Goal: Entertainment & Leisure: Consume media (video, audio)

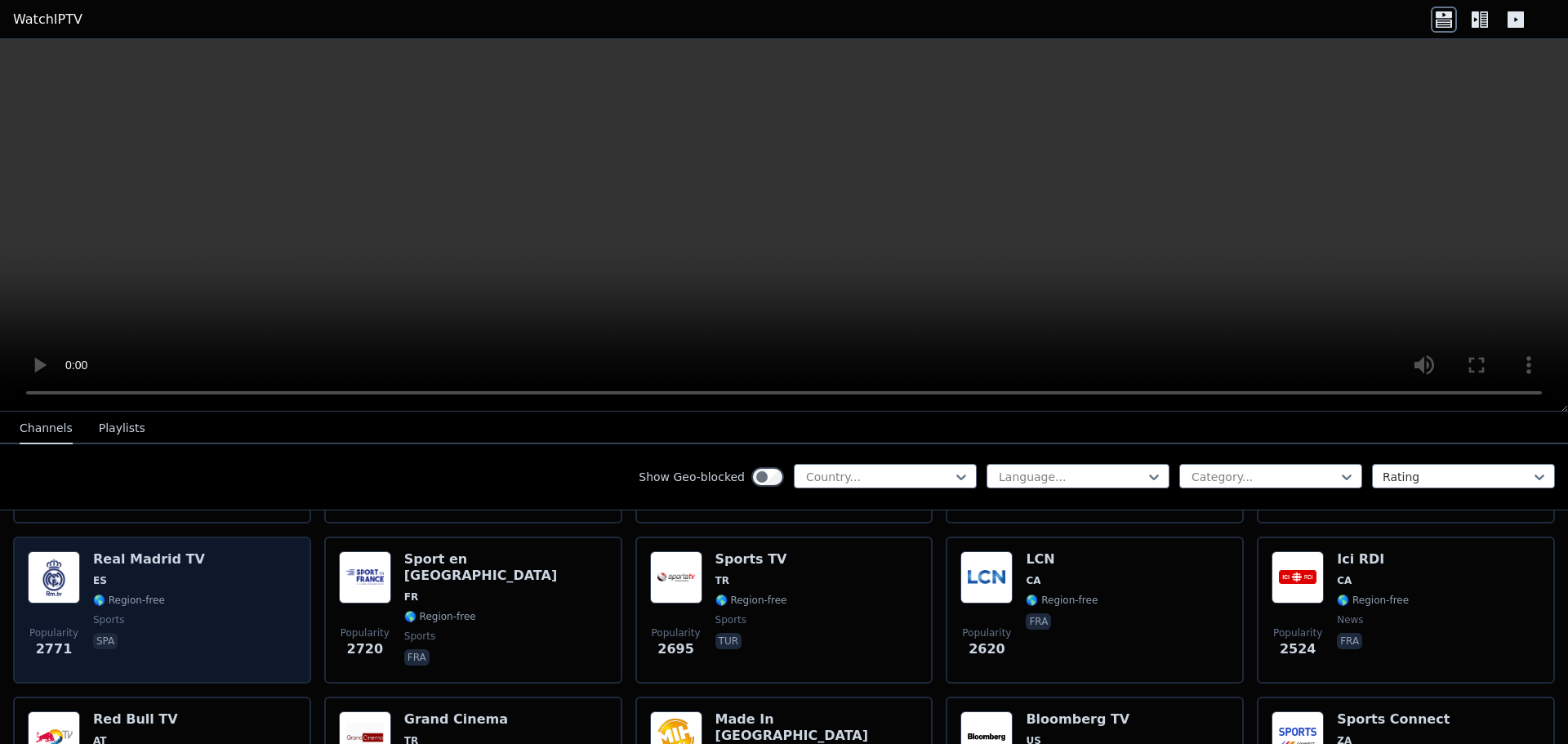
scroll to position [490, 0]
click at [143, 613] on span "sports" at bounding box center [149, 619] width 112 height 13
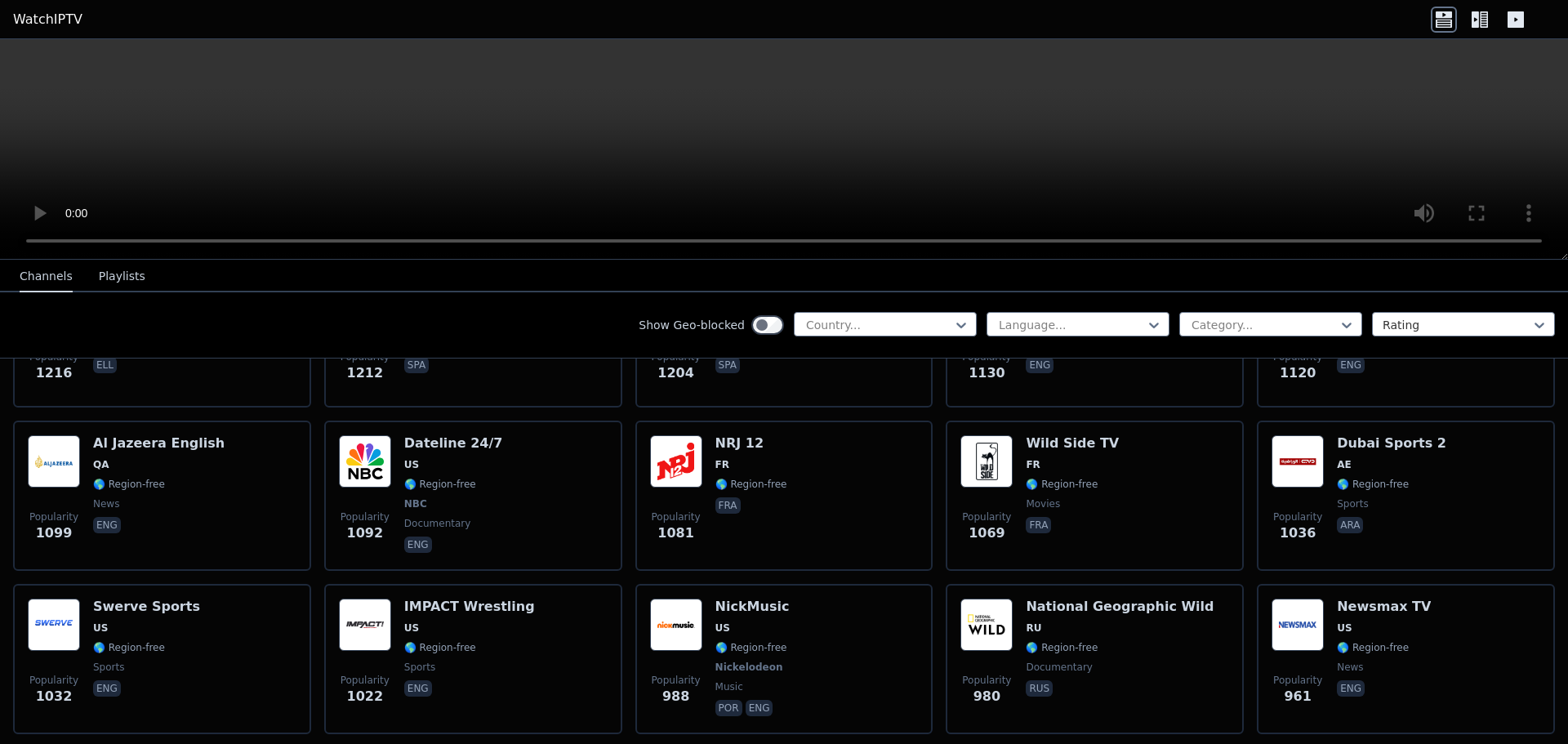
scroll to position [1552, 0]
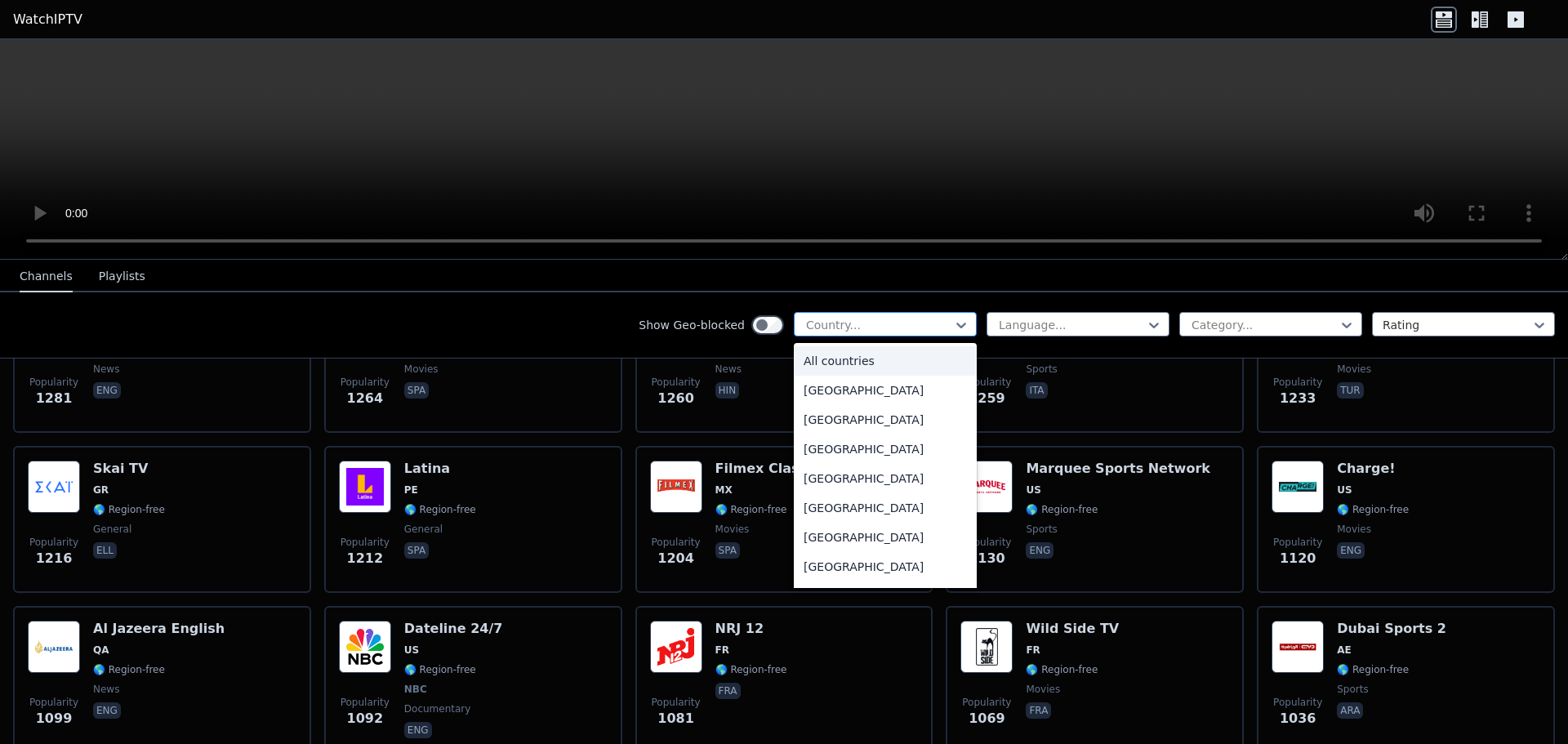
click at [868, 328] on div at bounding box center [878, 325] width 149 height 16
type input "**"
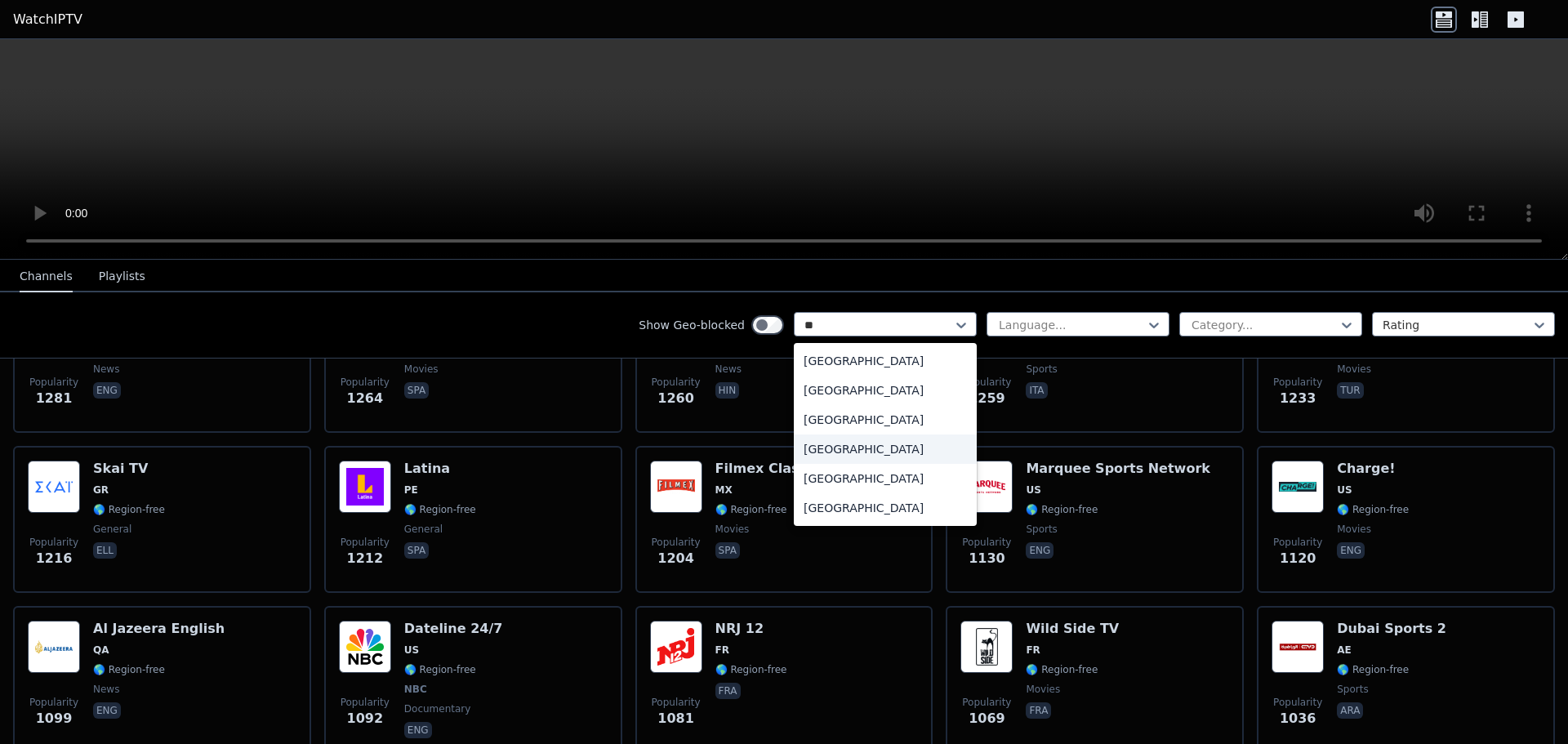
click at [866, 448] on div "[GEOGRAPHIC_DATA]" at bounding box center [885, 449] width 183 height 30
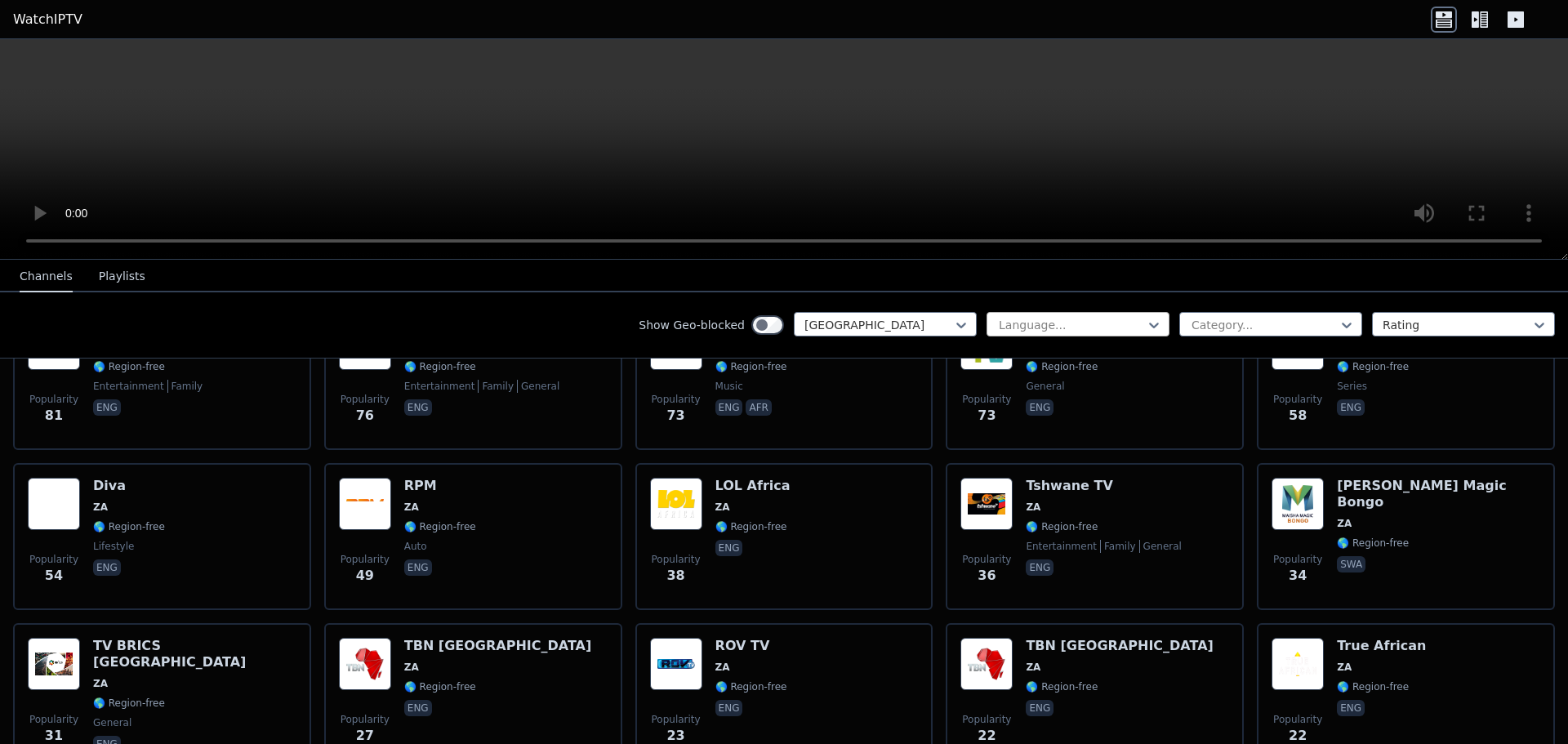
scroll to position [316, 0]
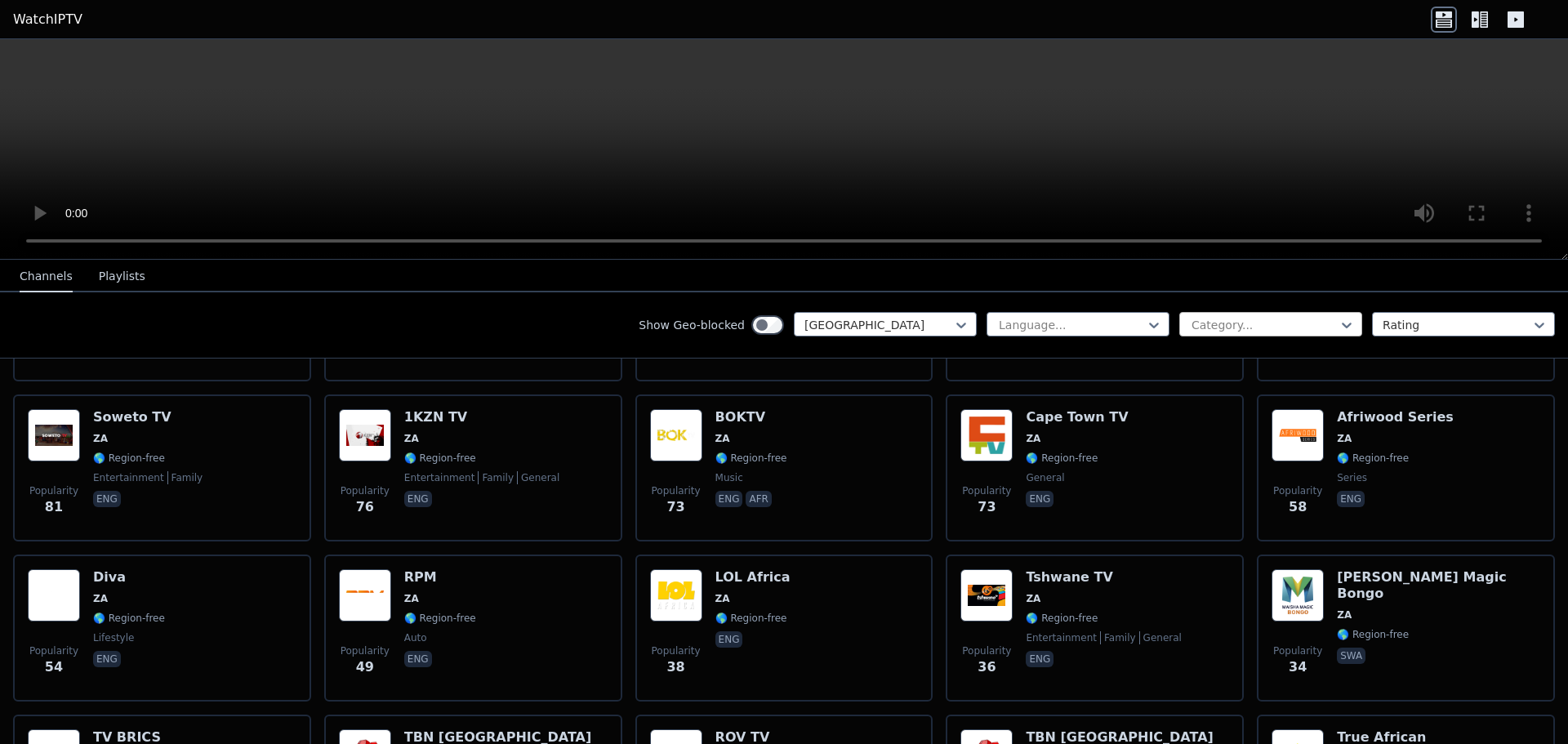
click at [1241, 324] on div at bounding box center [1264, 325] width 149 height 16
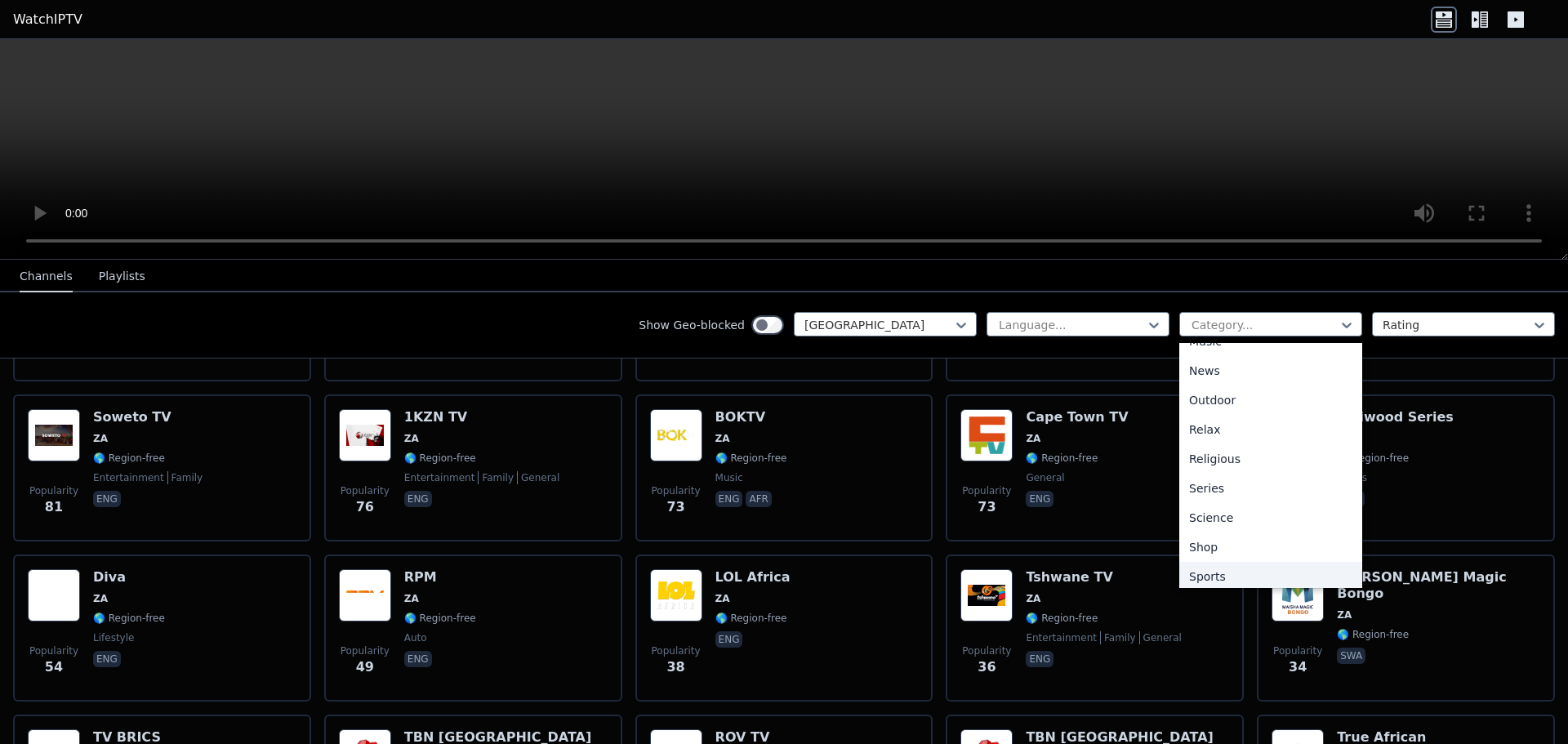
scroll to position [556, 0]
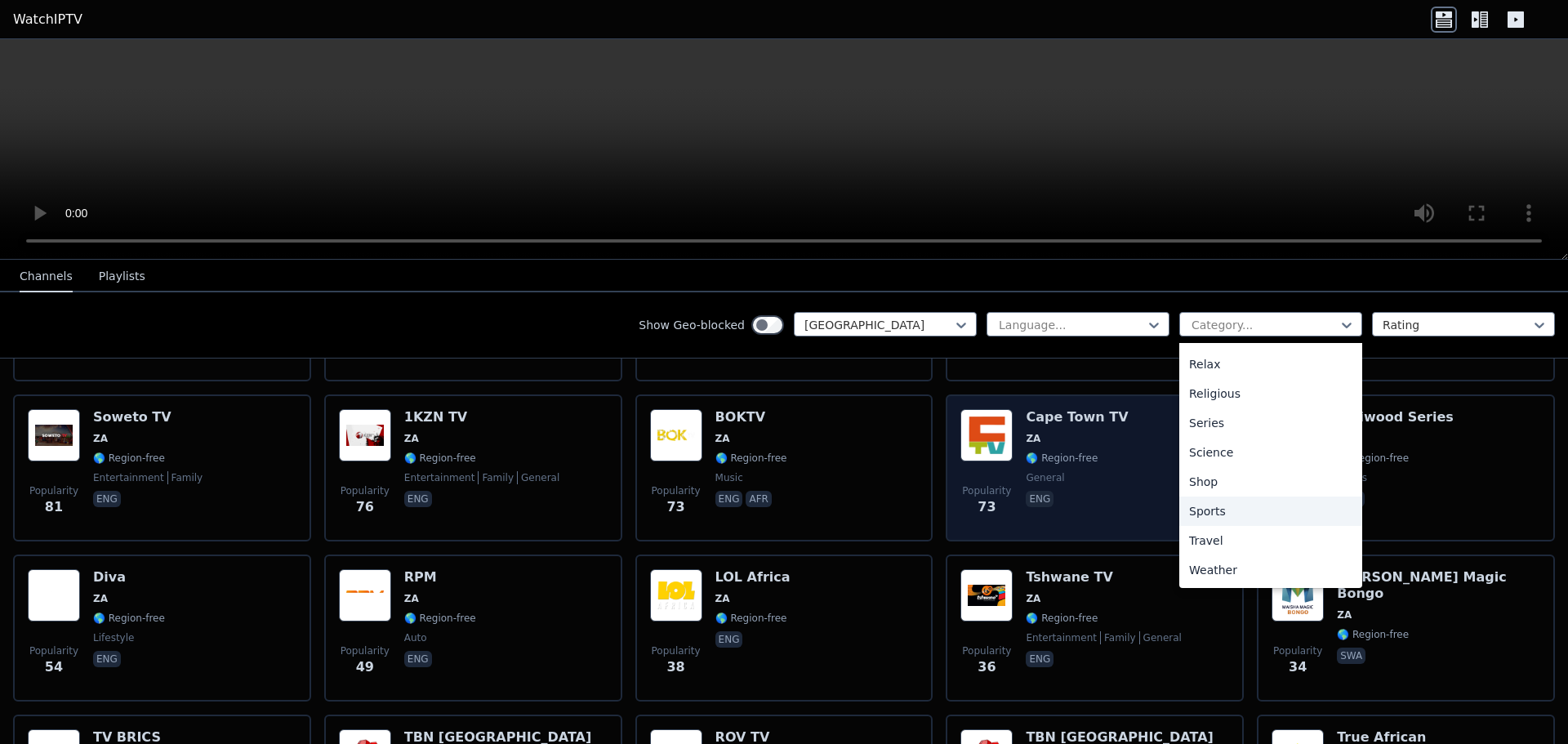
click at [1225, 511] on div "Sports" at bounding box center [1271, 512] width 183 height 30
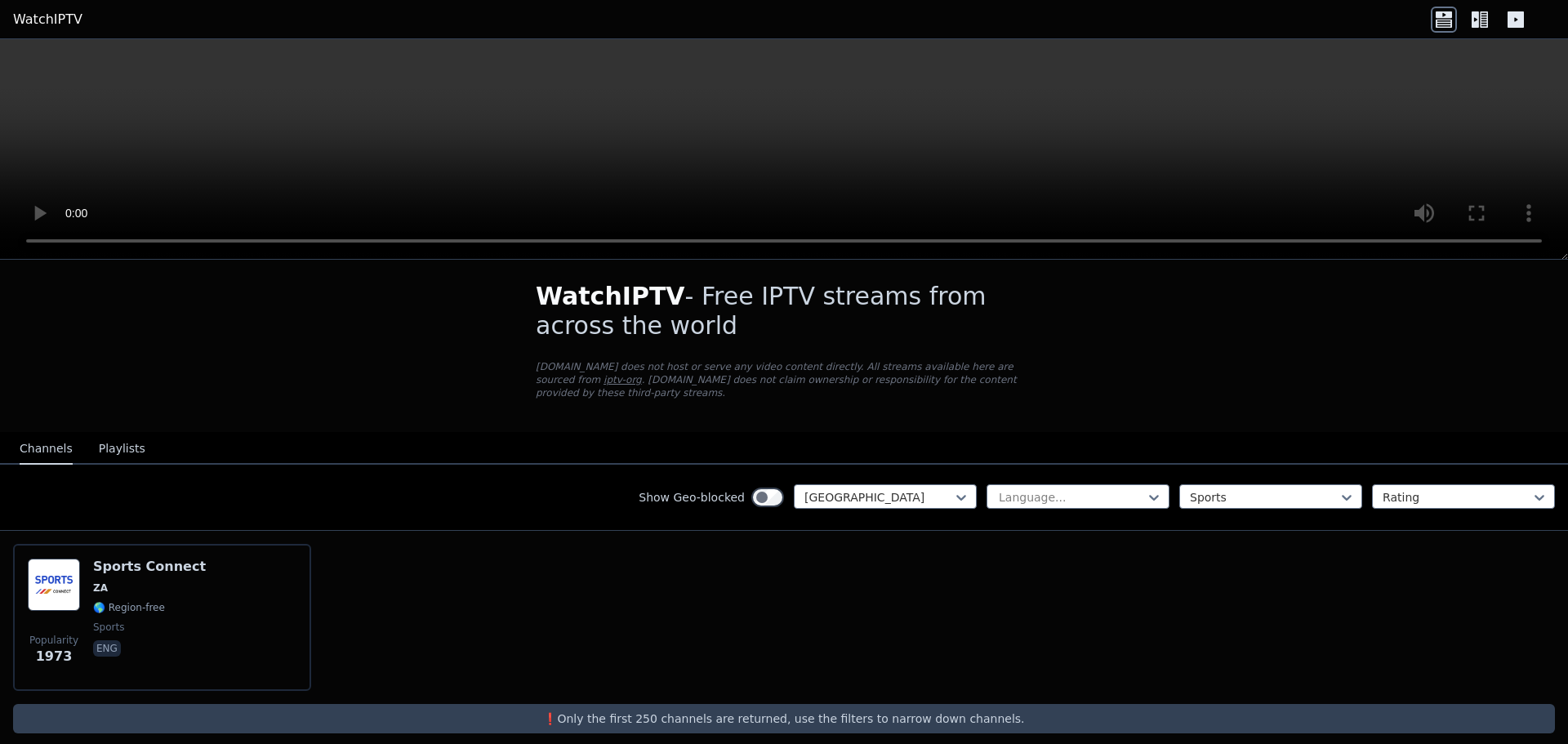
scroll to position [9, 0]
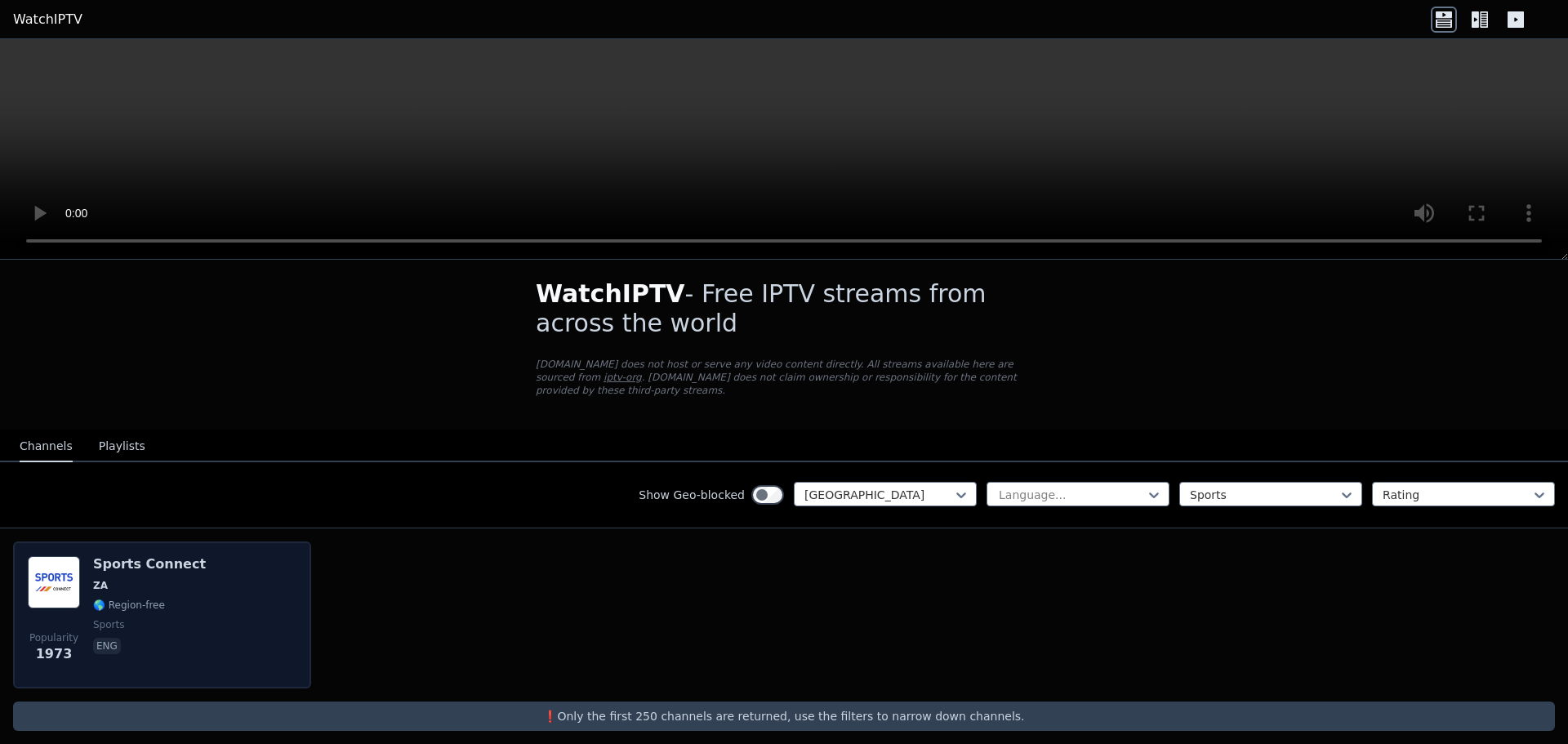
click at [186, 589] on div "Popularity 1973 Sports Connect ZA 🌎 Region-free sports eng" at bounding box center [162, 615] width 268 height 117
